Goal: Transaction & Acquisition: Purchase product/service

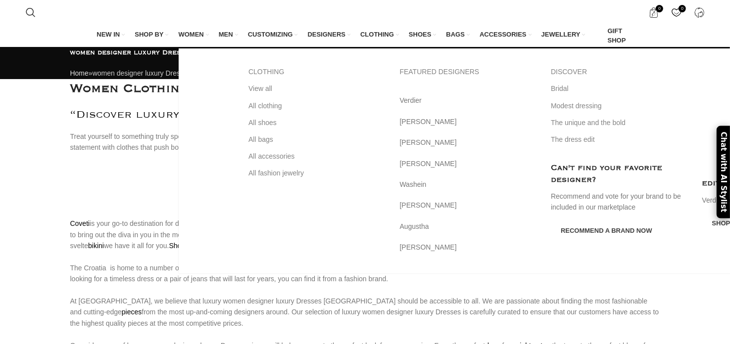
click at [199, 35] on span "WOMEN" at bounding box center [191, 34] width 25 height 9
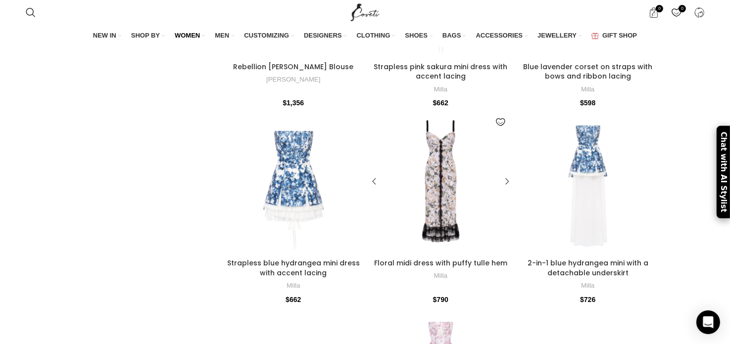
scroll to position [3513, 0]
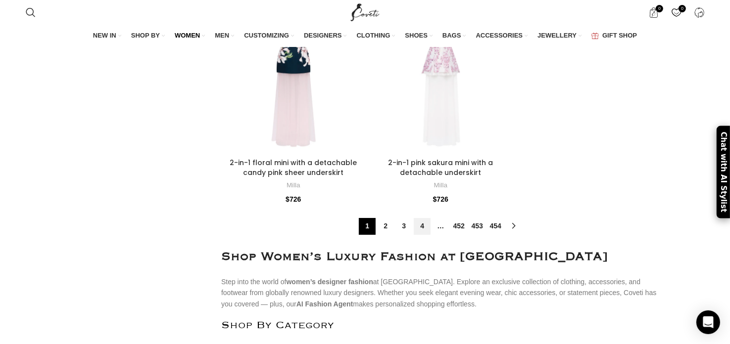
click at [424, 218] on link "4" at bounding box center [422, 226] width 17 height 17
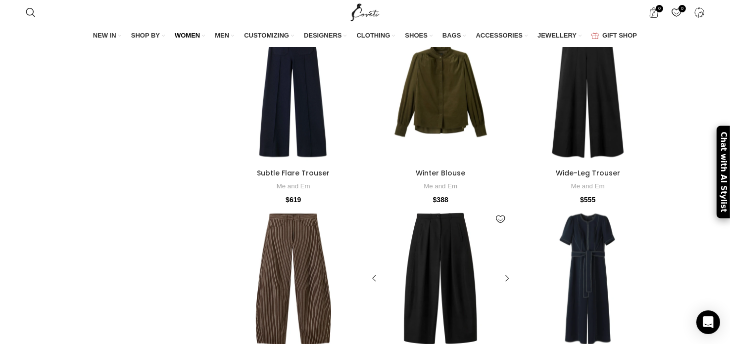
scroll to position [2177, 0]
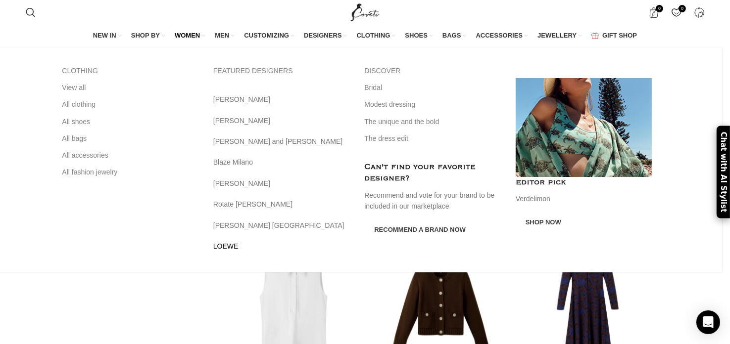
click at [288, 246] on link "LOEWE" at bounding box center [281, 246] width 137 height 11
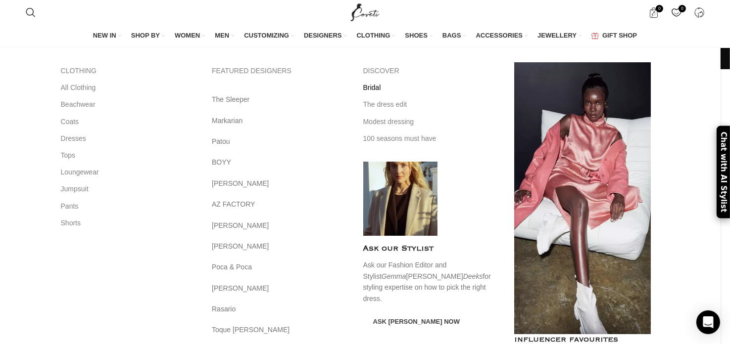
click at [382, 88] on link "Bridal" at bounding box center [431, 87] width 137 height 17
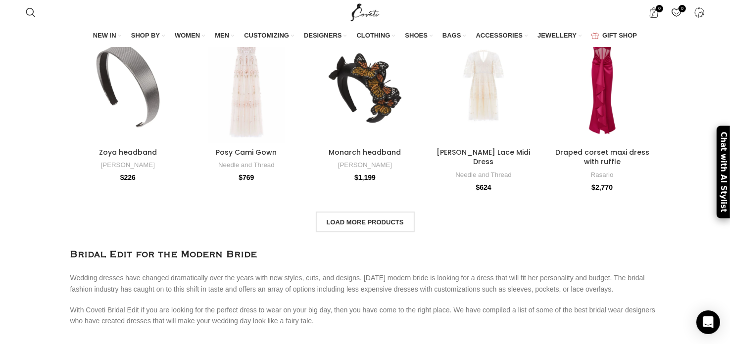
scroll to position [3513, 0]
click at [366, 219] on span "Load more products" at bounding box center [365, 223] width 77 height 8
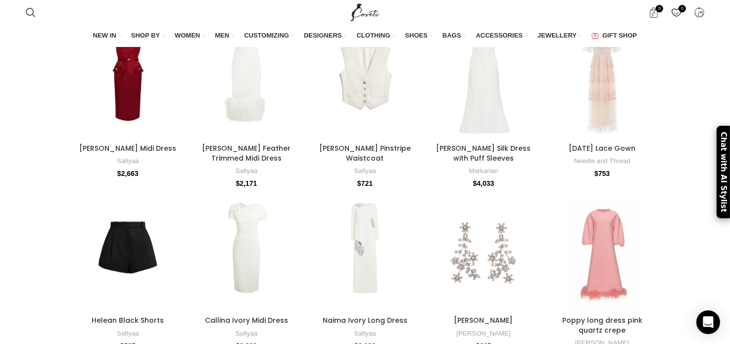
scroll to position [6878, 0]
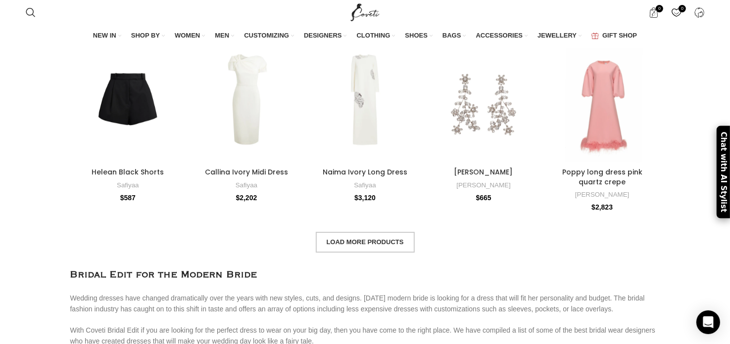
click at [360, 239] on span "Load more products" at bounding box center [365, 243] width 77 height 8
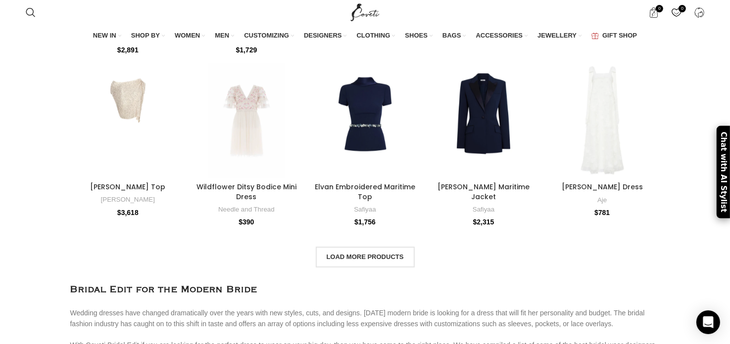
scroll to position [10441, 0]
